Goal: Task Accomplishment & Management: Use online tool/utility

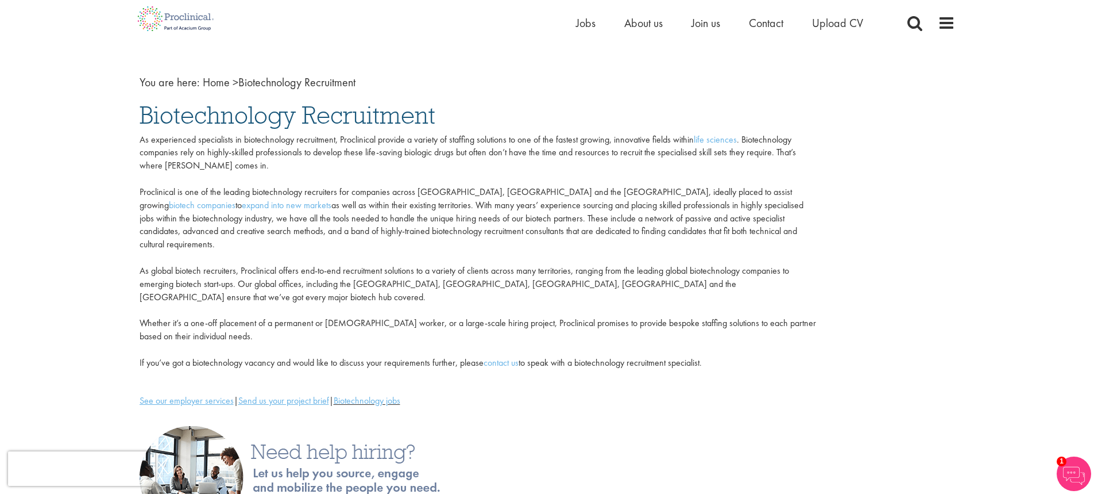
scroll to position [30, 0]
click at [775, 24] on span "Contact" at bounding box center [766, 23] width 34 height 15
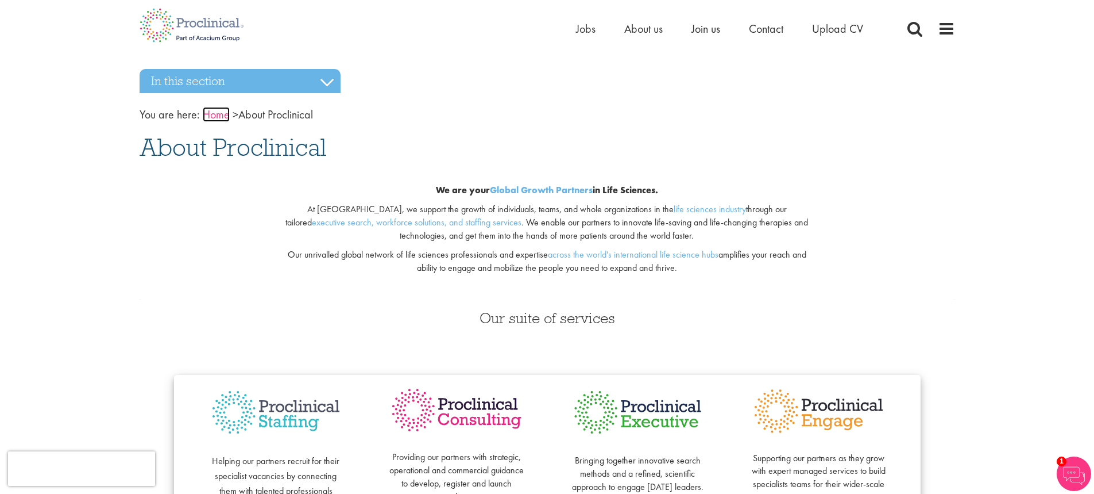
click at [217, 112] on link "Home" at bounding box center [216, 114] width 27 height 15
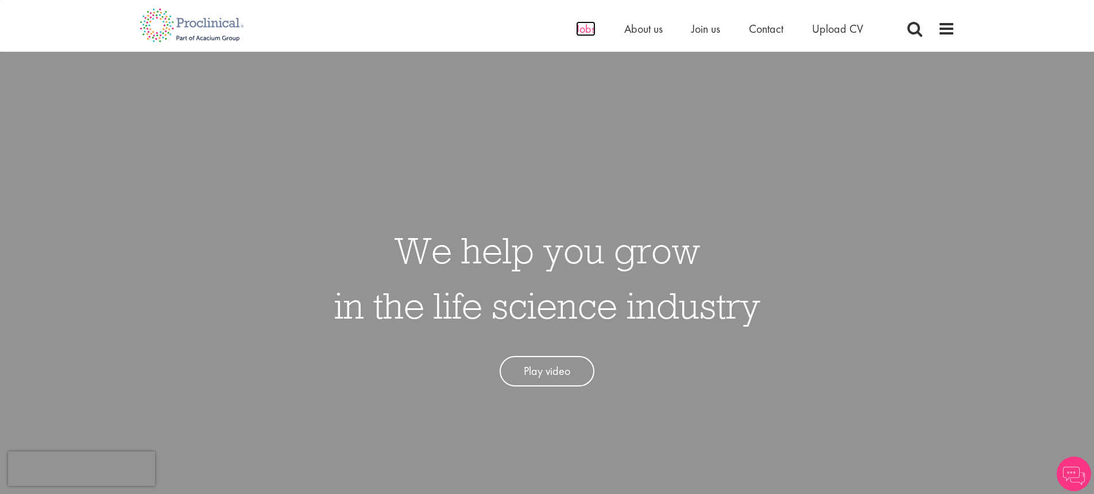
click at [589, 30] on span "Jobs" at bounding box center [586, 28] width 20 height 15
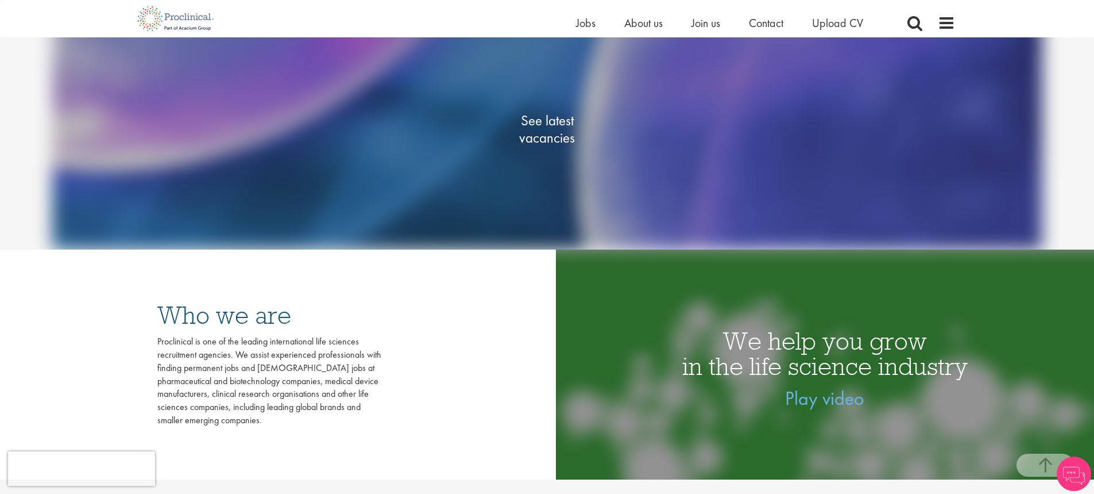
scroll to position [222, 0]
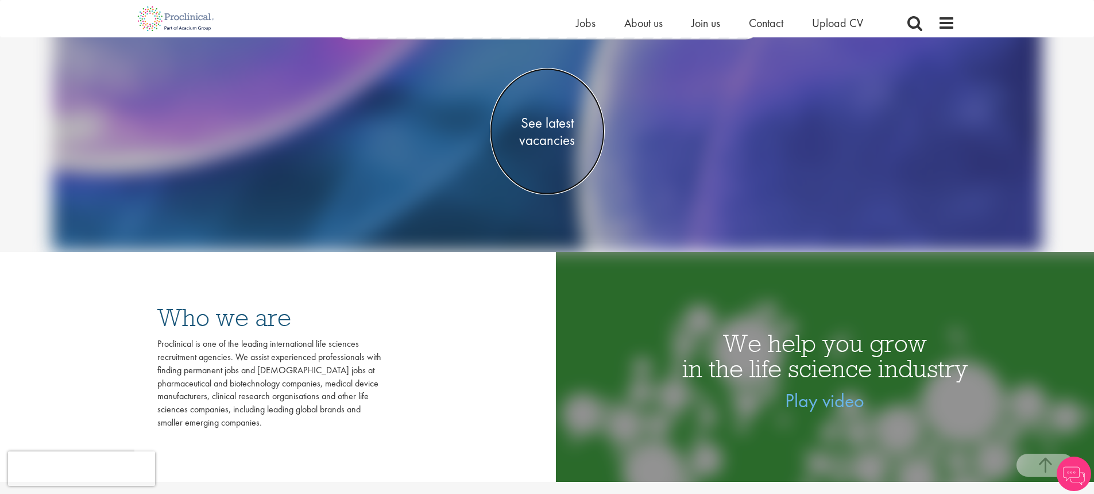
click at [556, 122] on span "See latest vacancies" at bounding box center [547, 131] width 115 height 34
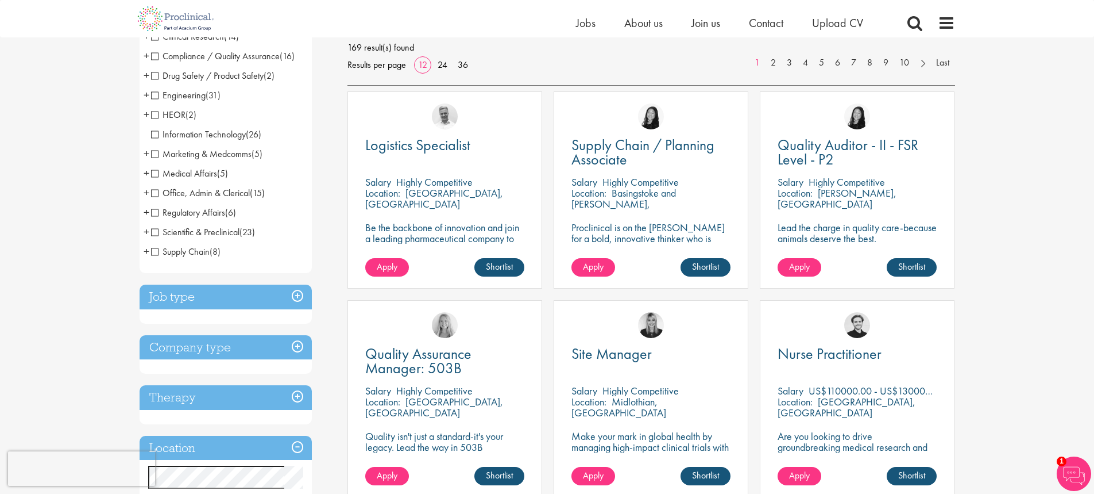
scroll to position [175, 0]
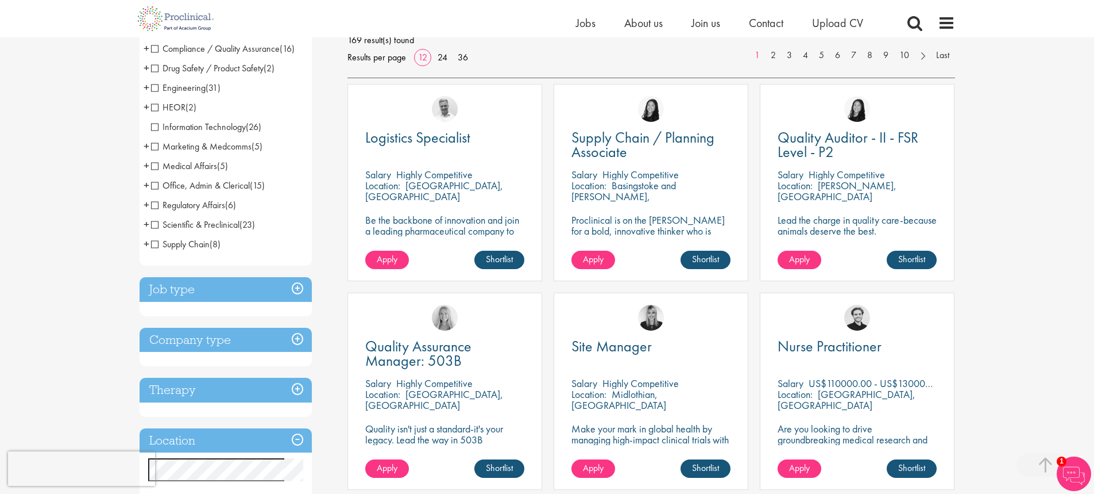
click at [295, 290] on h3 "Job type" at bounding box center [226, 289] width 172 height 25
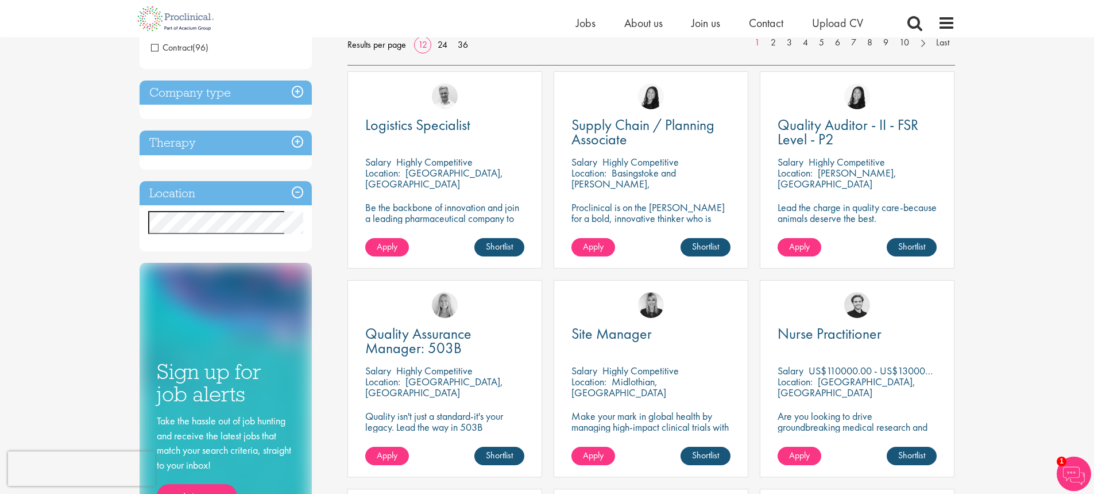
scroll to position [25, 0]
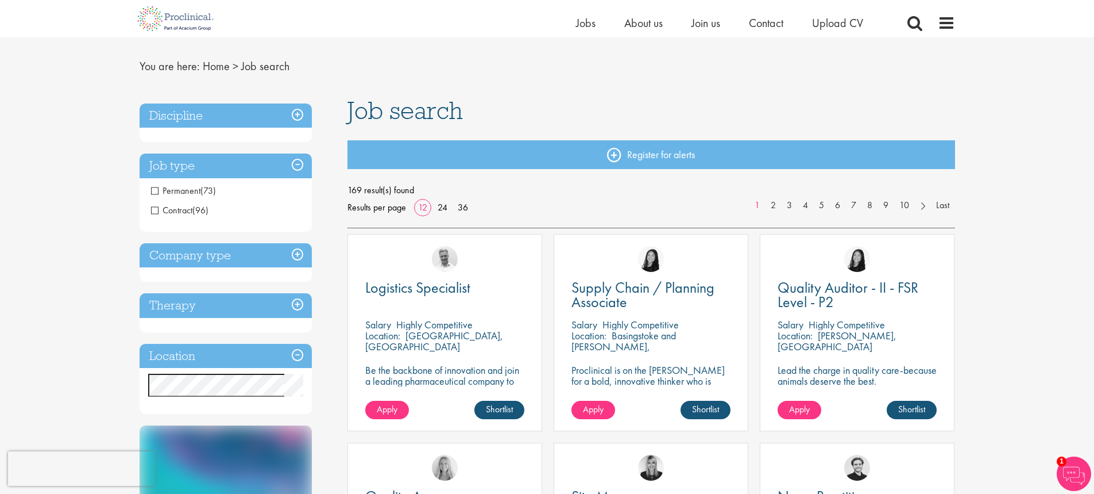
click at [276, 117] on h3 "Discipline" at bounding box center [226, 115] width 172 height 25
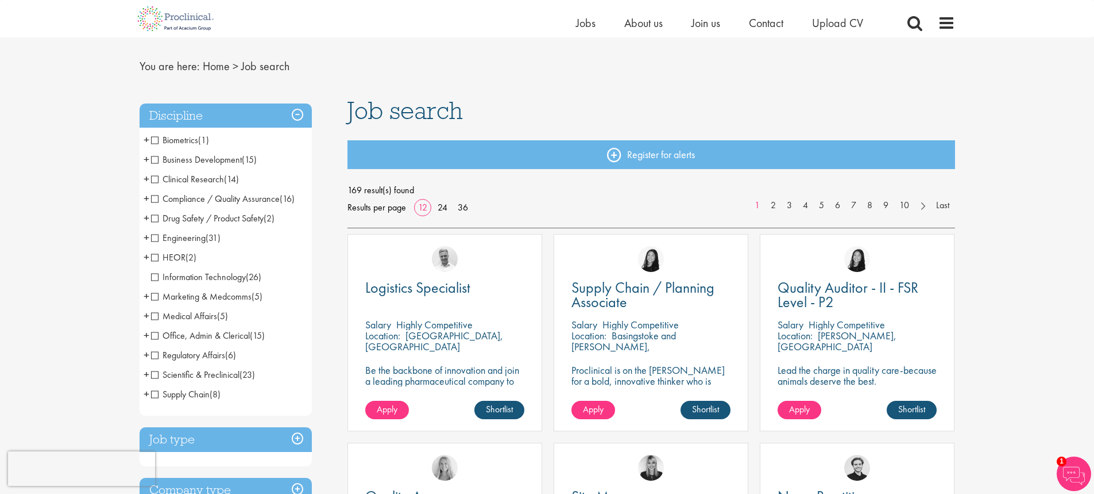
click at [152, 180] on span "Clinical Research" at bounding box center [187, 179] width 73 height 12
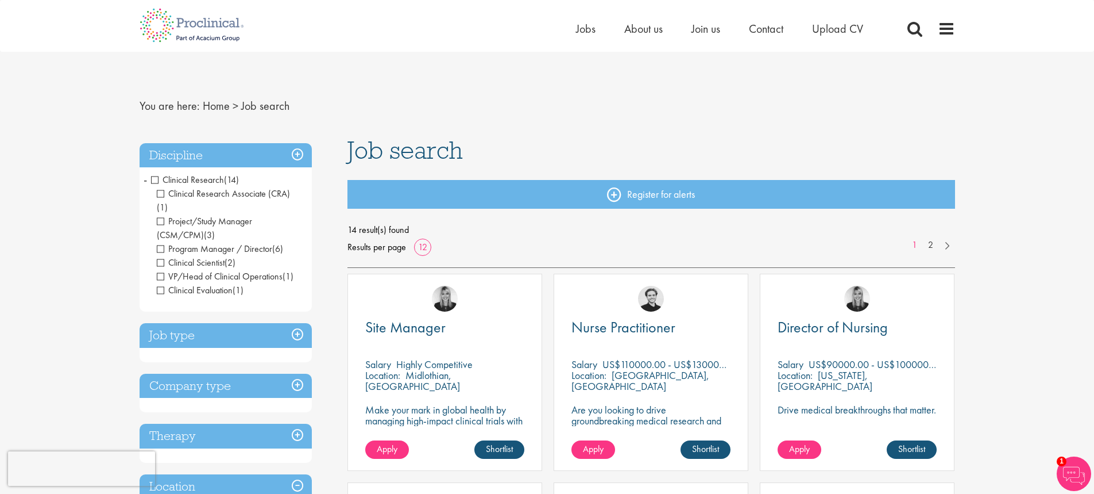
click at [158, 179] on span "Clinical Research" at bounding box center [187, 180] width 73 height 12
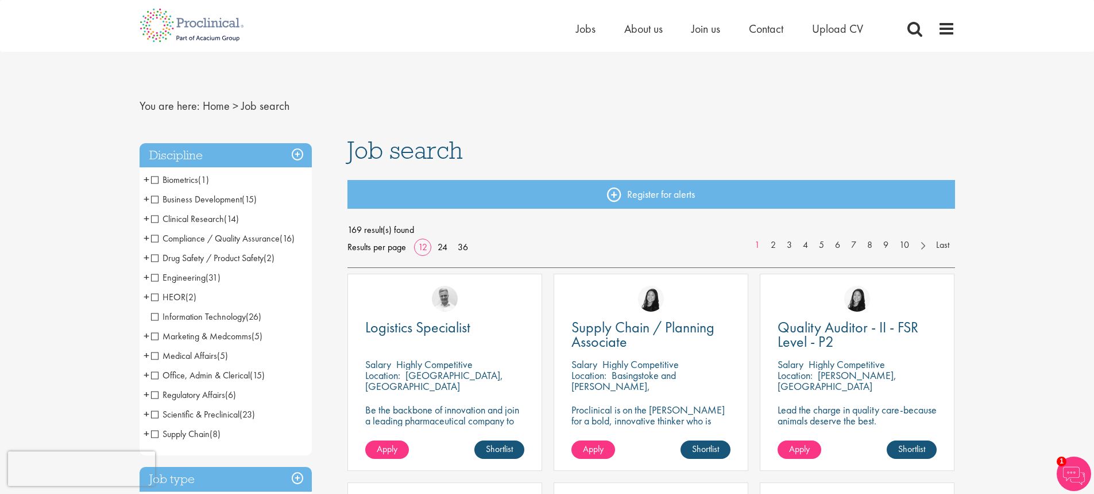
click at [155, 375] on span "Office, Admin & Clerical" at bounding box center [200, 375] width 99 height 12
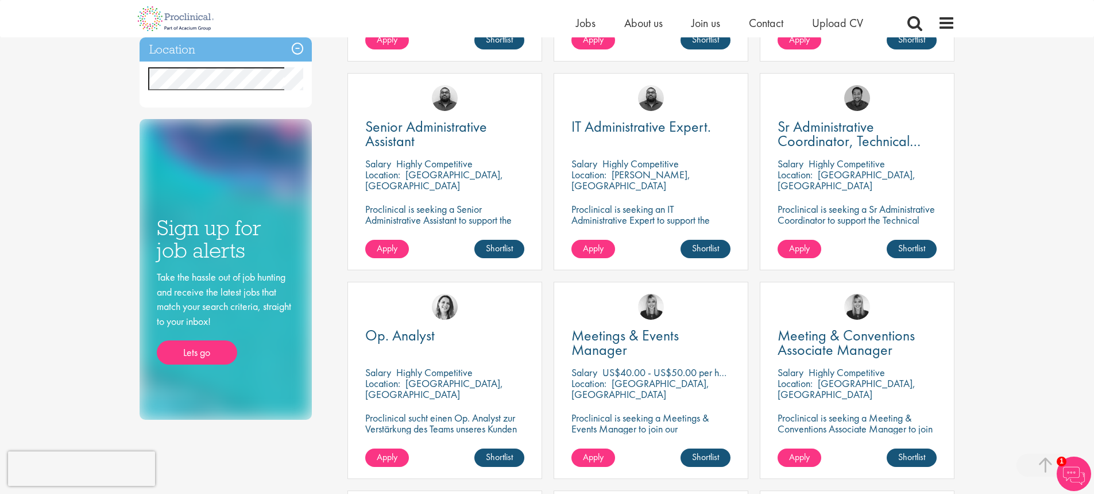
scroll to position [338, 0]
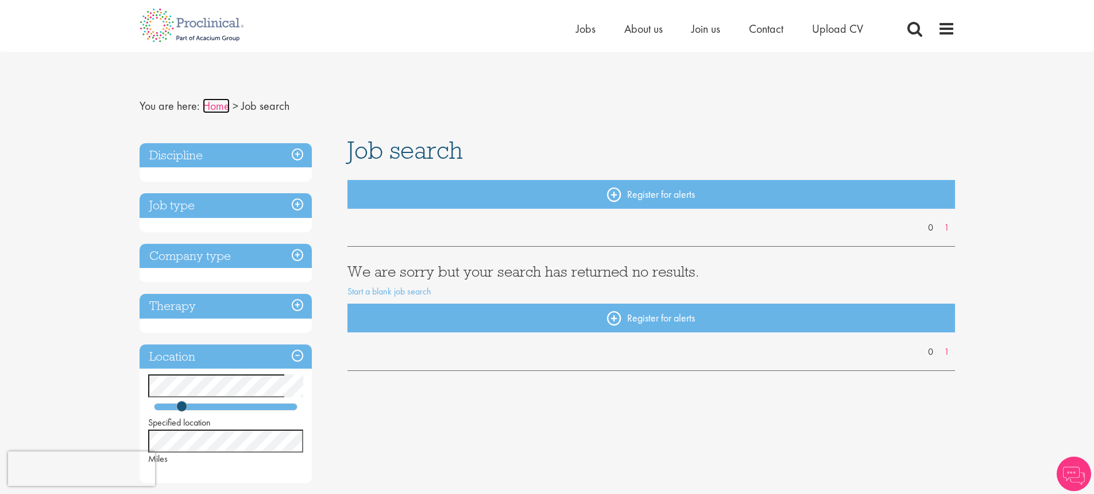
click at [212, 102] on link "Home" at bounding box center [216, 105] width 27 height 15
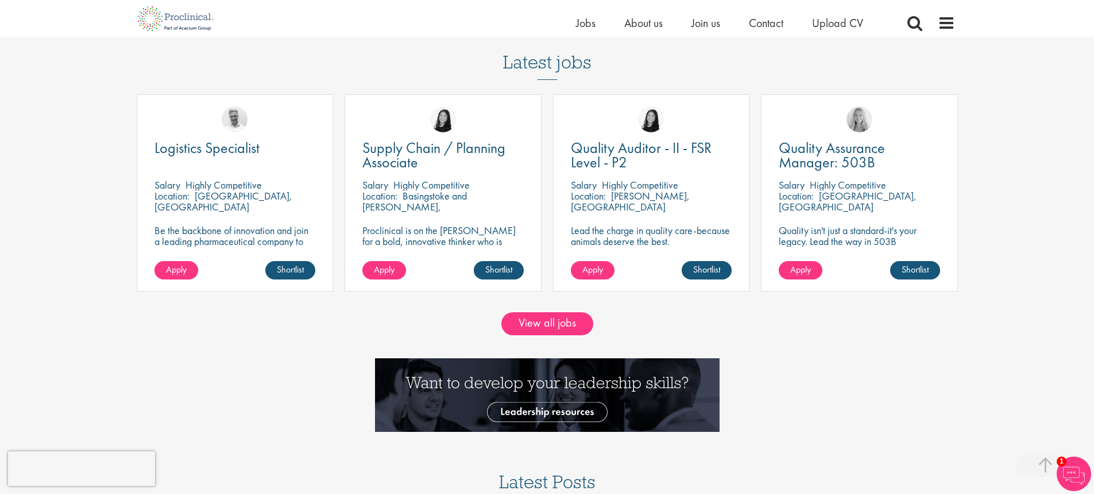
scroll to position [1050, 0]
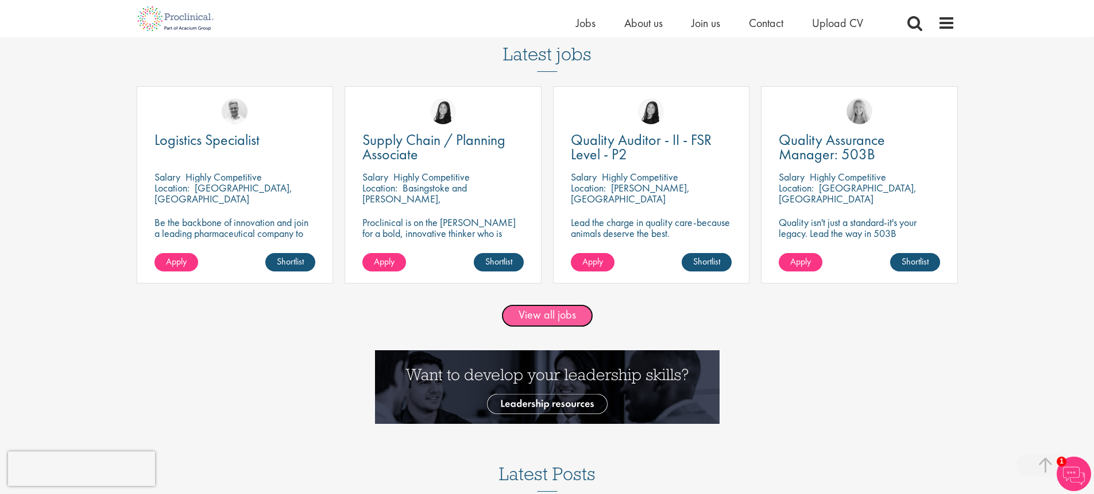
click at [543, 315] on link "View all jobs" at bounding box center [548, 315] width 92 height 23
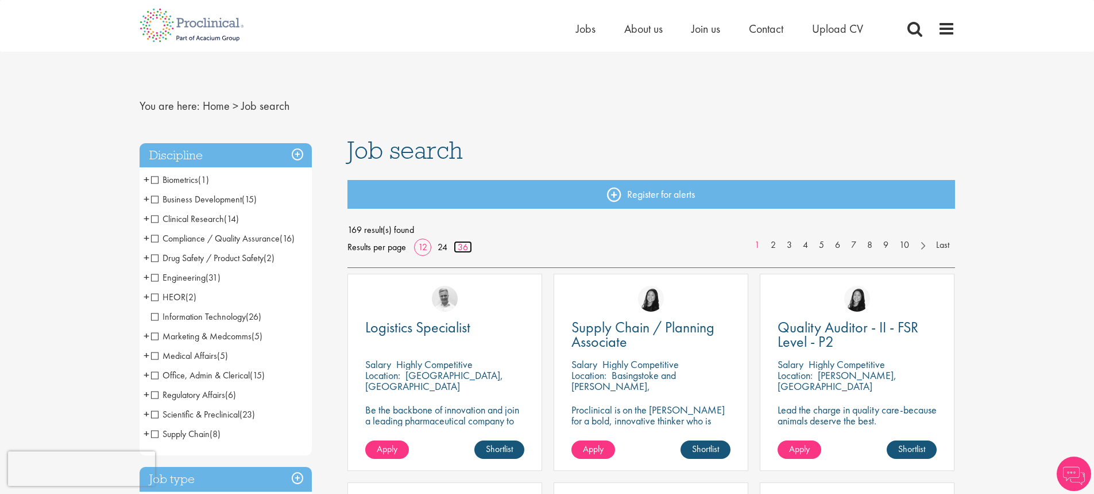
click at [465, 245] on link "36" at bounding box center [463, 247] width 18 height 12
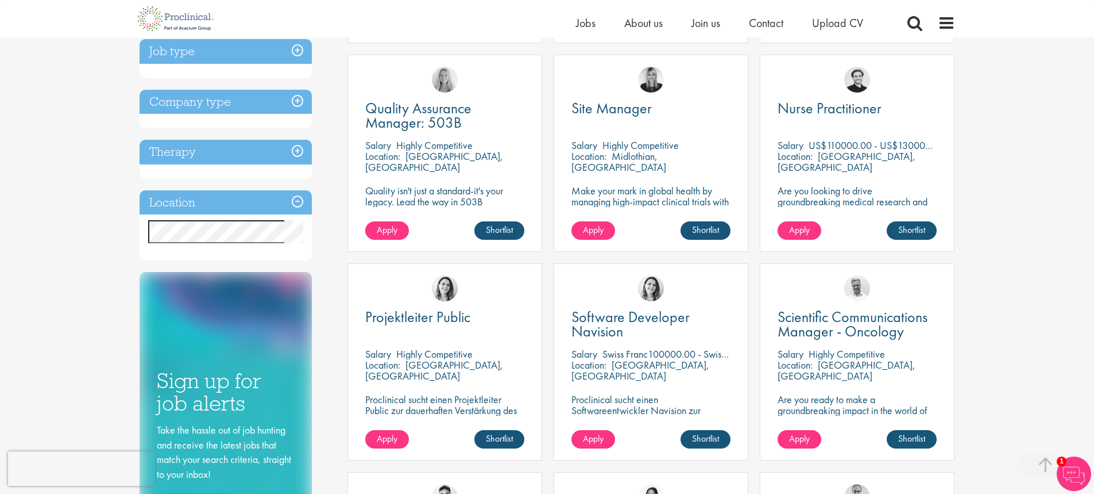
scroll to position [411, 0]
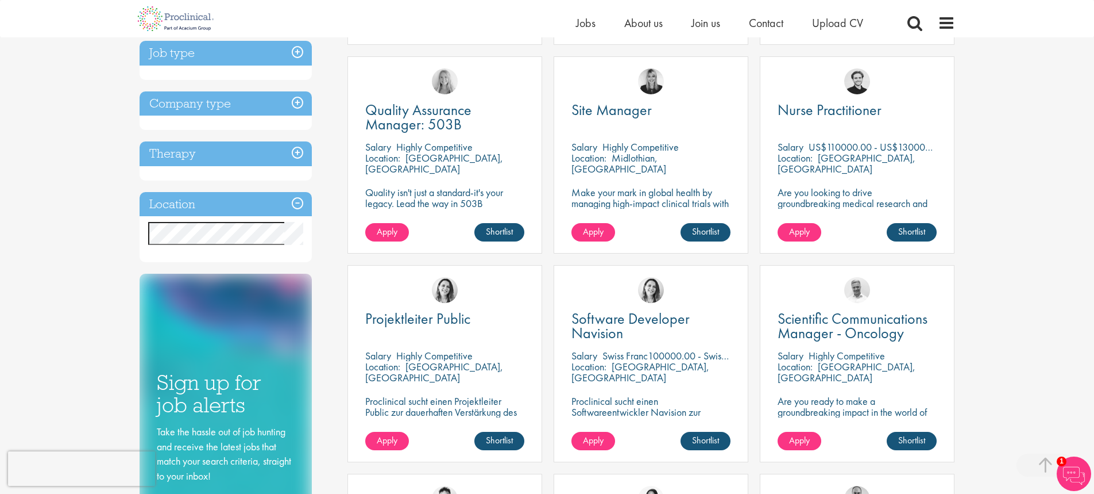
click at [299, 53] on h3 "Job type" at bounding box center [226, 53] width 172 height 25
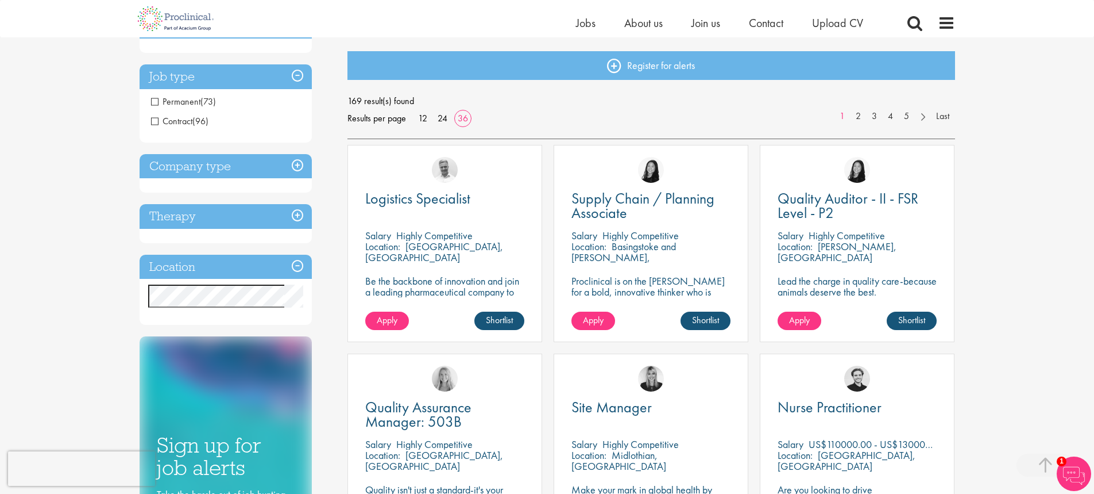
scroll to position [0, 0]
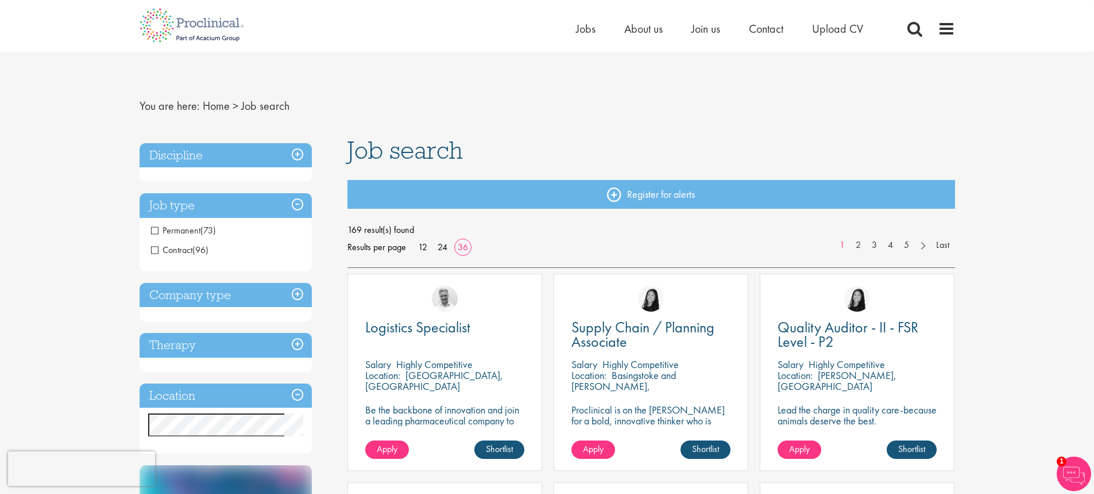
click at [302, 153] on h3 "Discipline" at bounding box center [226, 155] width 172 height 25
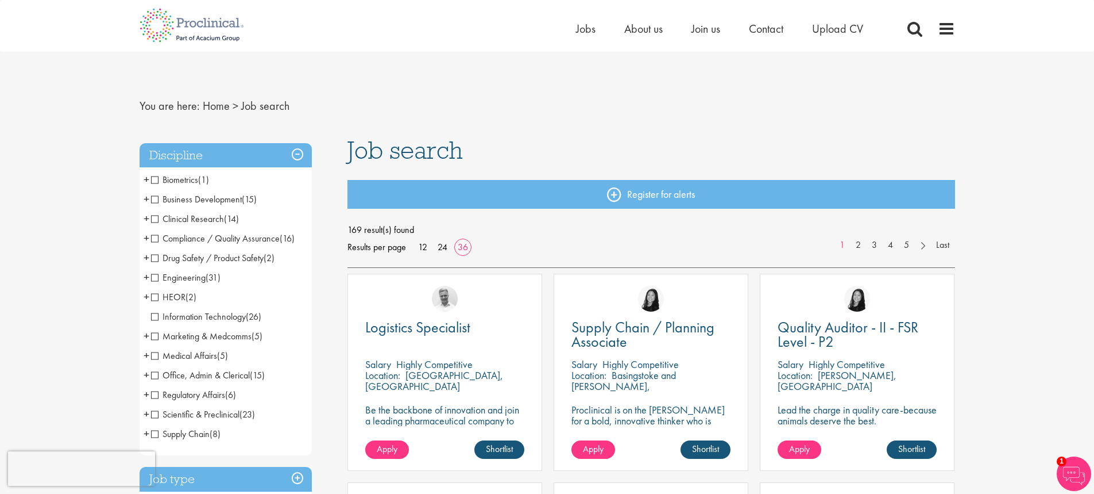
click at [153, 219] on span "Clinical Research" at bounding box center [187, 219] width 73 height 12
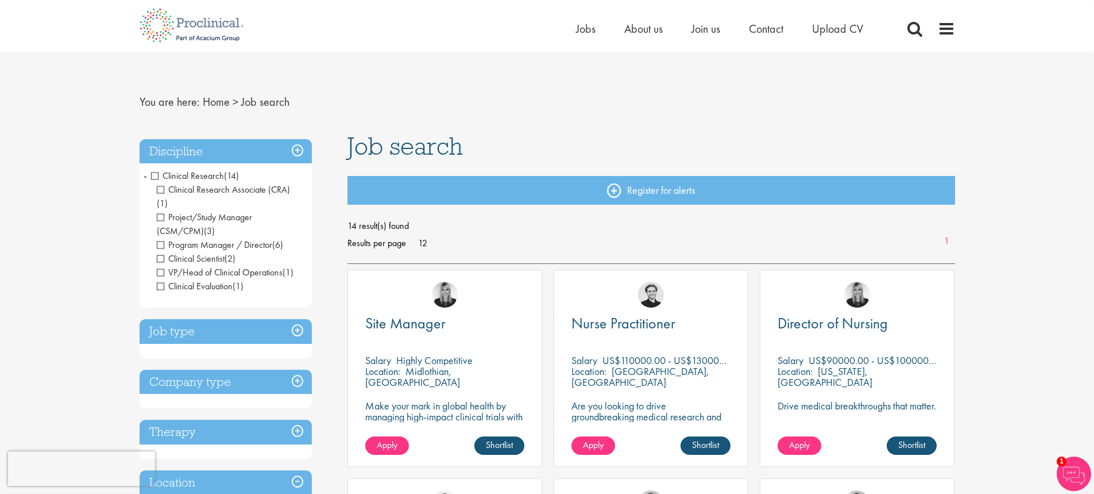
scroll to position [3, 0]
click at [155, 178] on span "Clinical Research" at bounding box center [187, 176] width 73 height 12
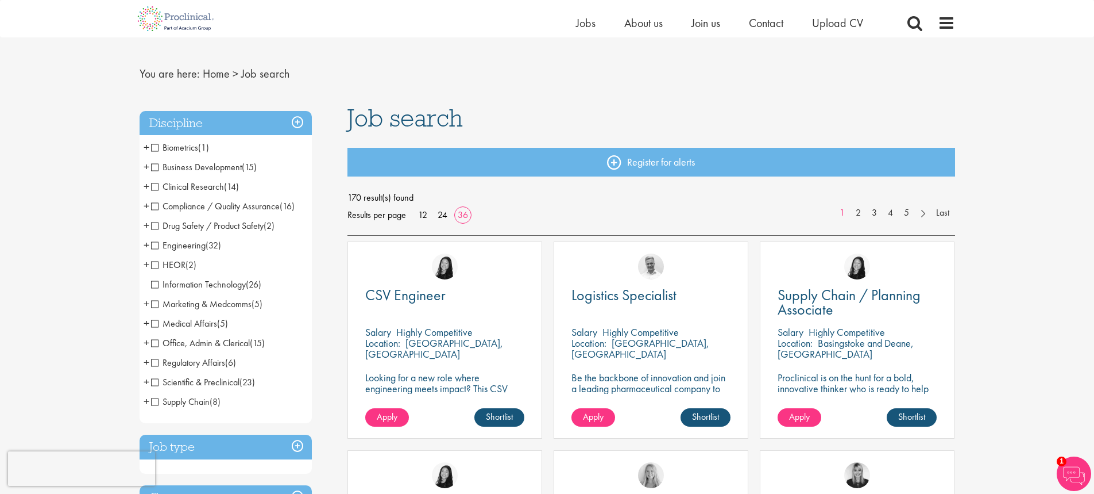
scroll to position [18, 0]
click at [153, 383] on span "Scientific & Preclinical" at bounding box center [195, 381] width 88 height 12
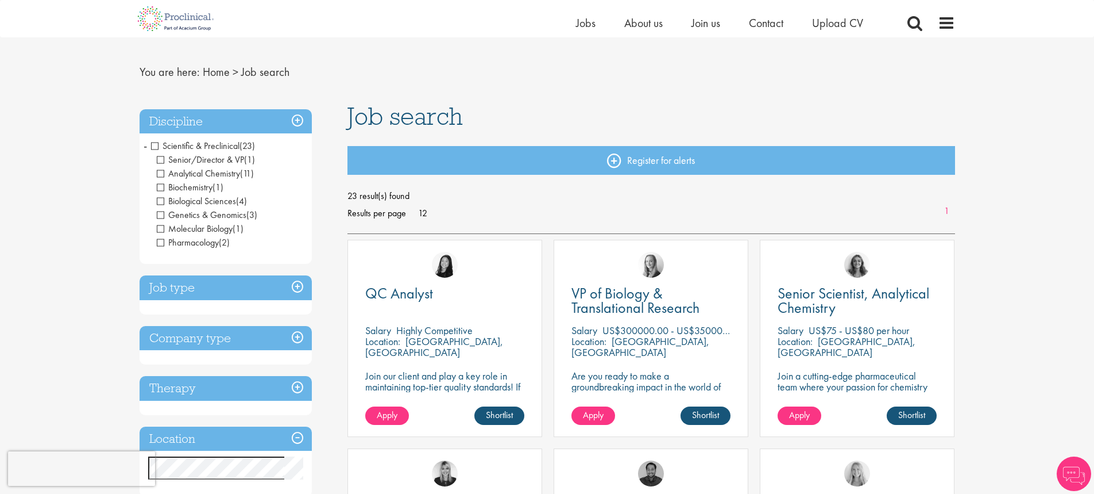
scroll to position [20, 0]
click at [424, 213] on link "12" at bounding box center [422, 212] width 17 height 12
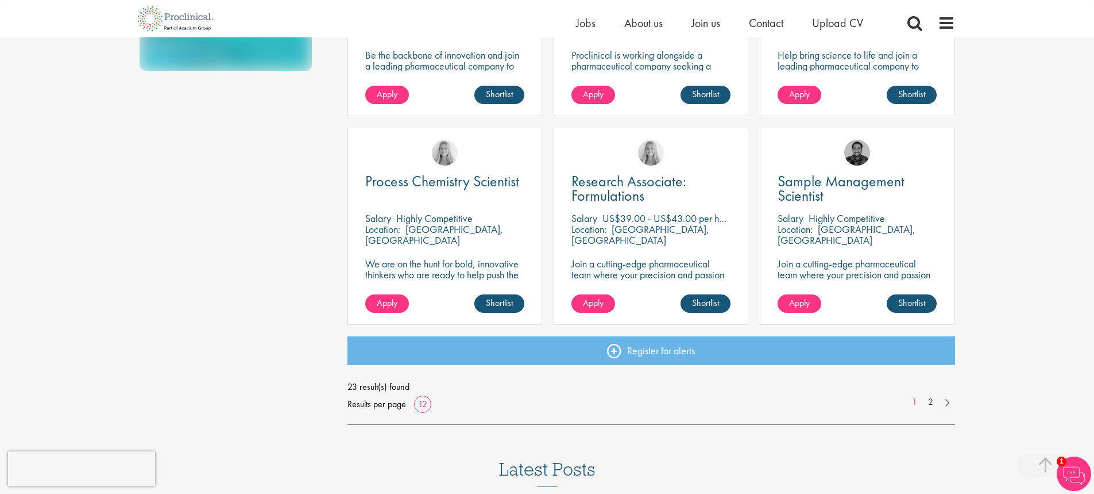
scroll to position [770, 0]
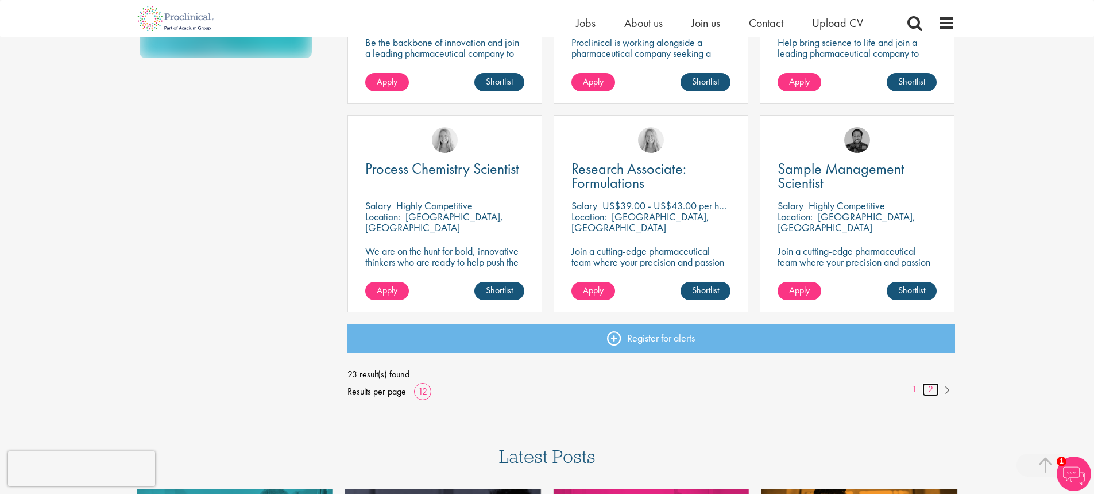
click at [931, 389] on link "2" at bounding box center [931, 389] width 17 height 13
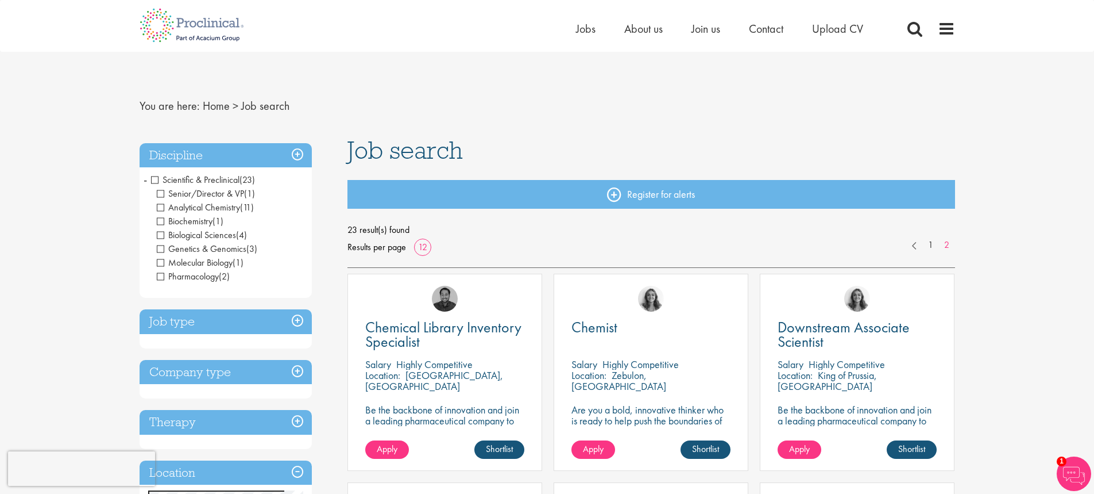
click at [154, 180] on span "Scientific & Preclinical" at bounding box center [195, 180] width 88 height 12
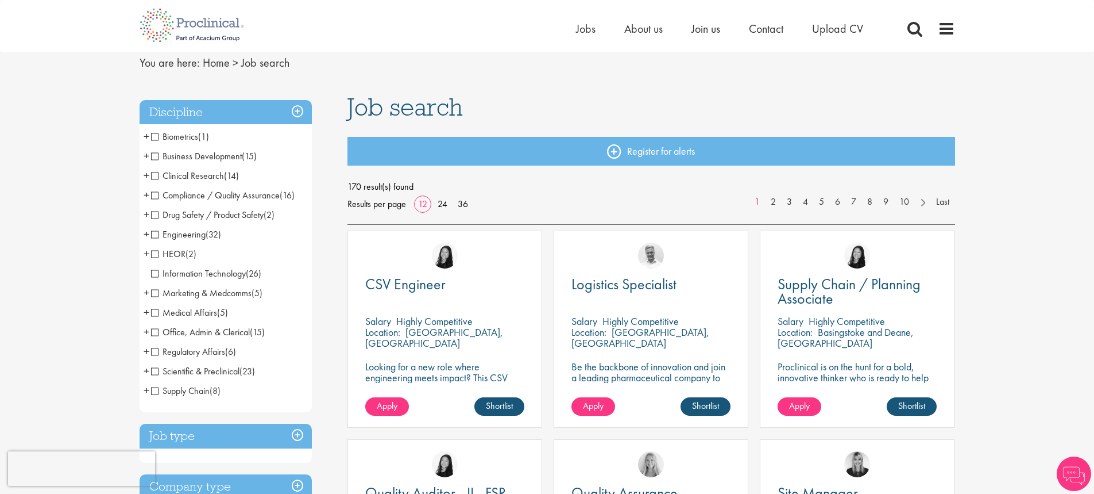
scroll to position [81, 0]
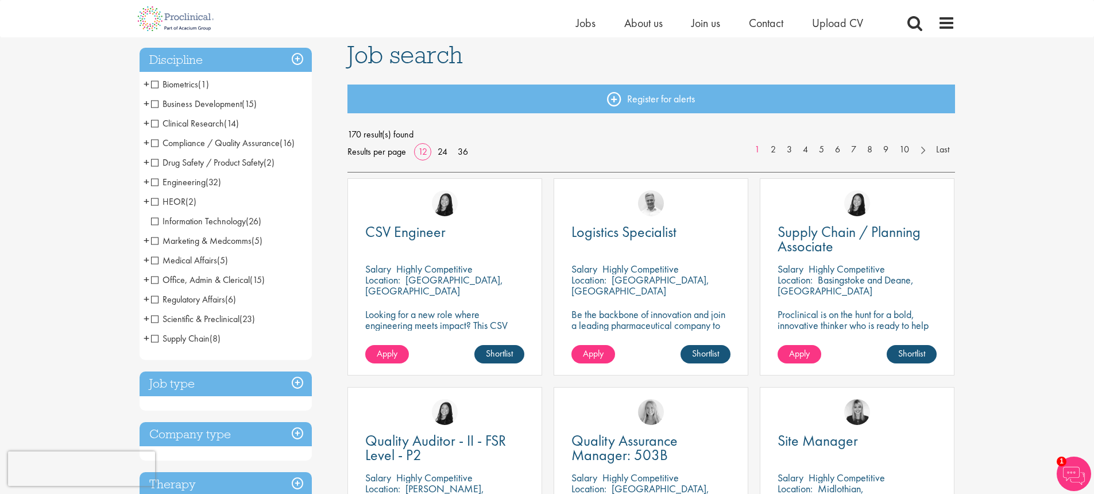
click at [155, 338] on span "Supply Chain" at bounding box center [180, 338] width 59 height 12
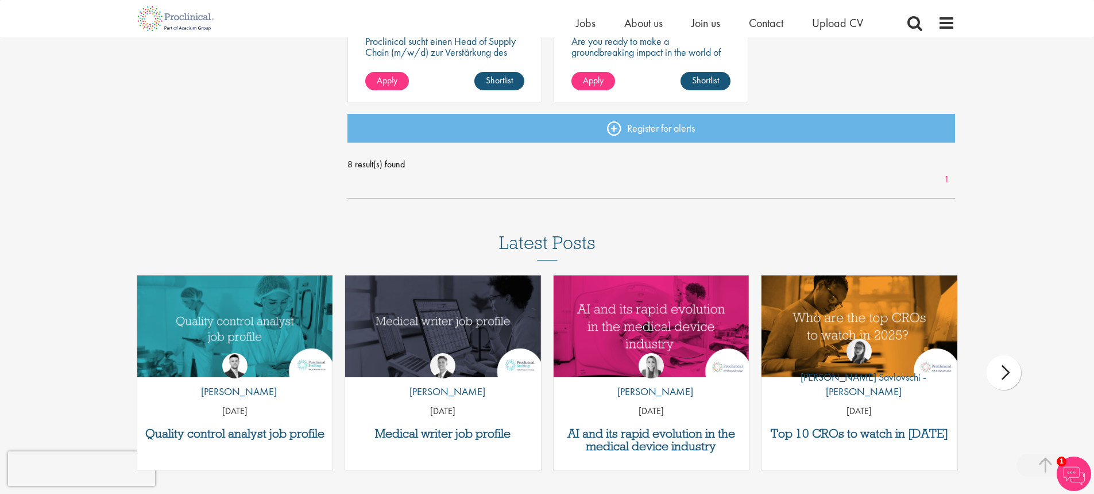
scroll to position [906, 0]
